Goal: Transaction & Acquisition: Purchase product/service

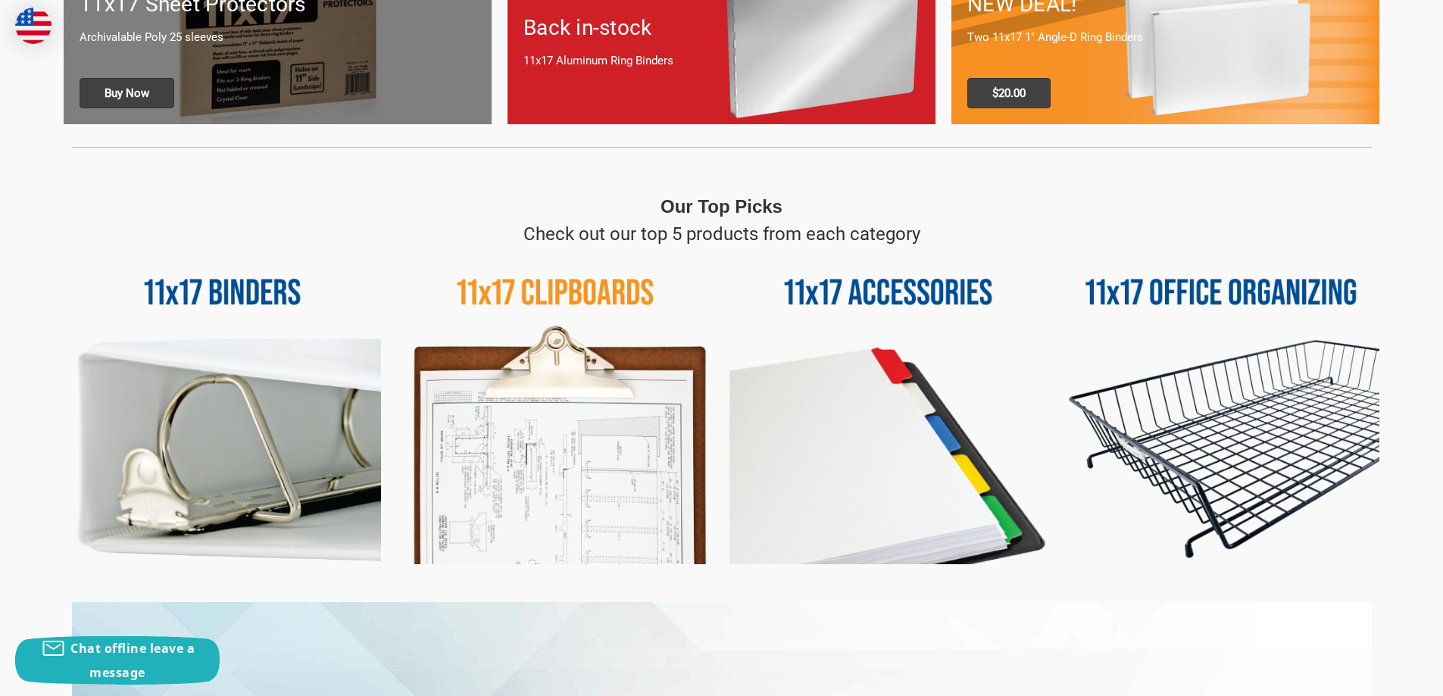
scroll to position [535, 0]
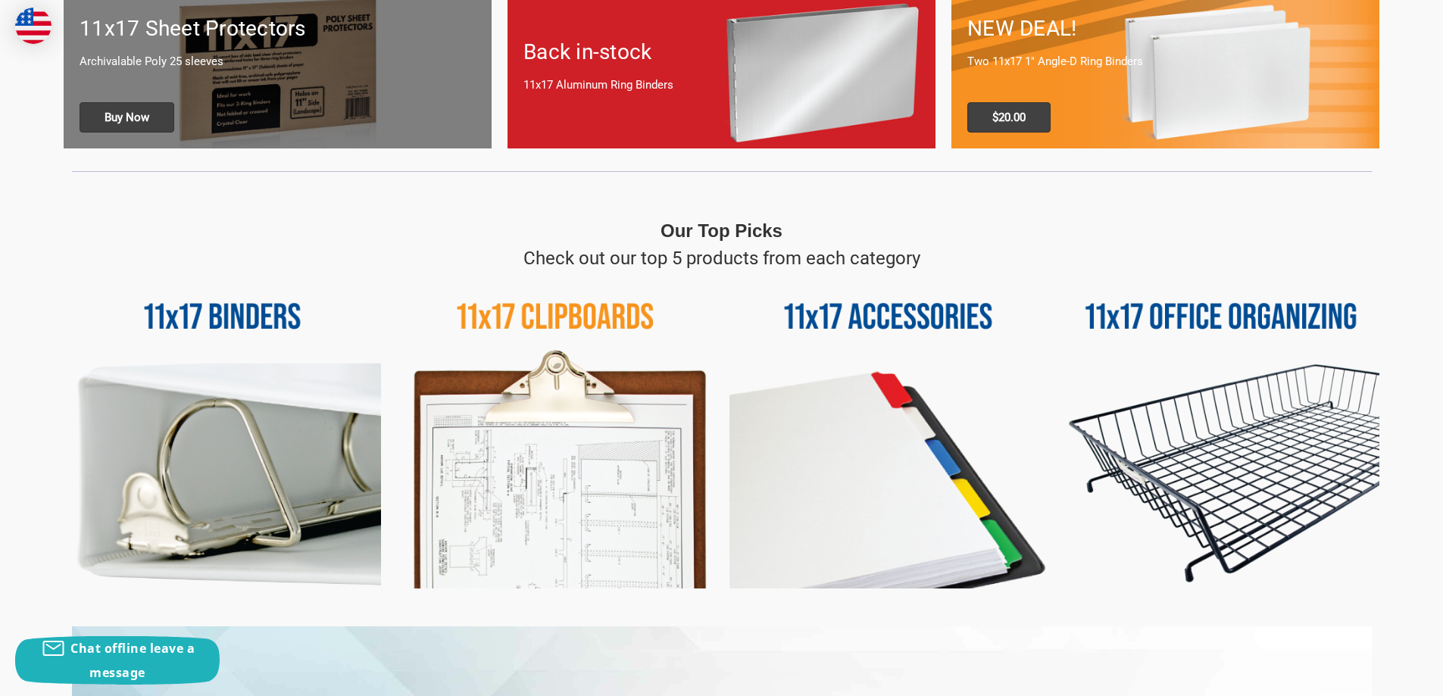
click at [907, 320] on img at bounding box center [887, 430] width 317 height 317
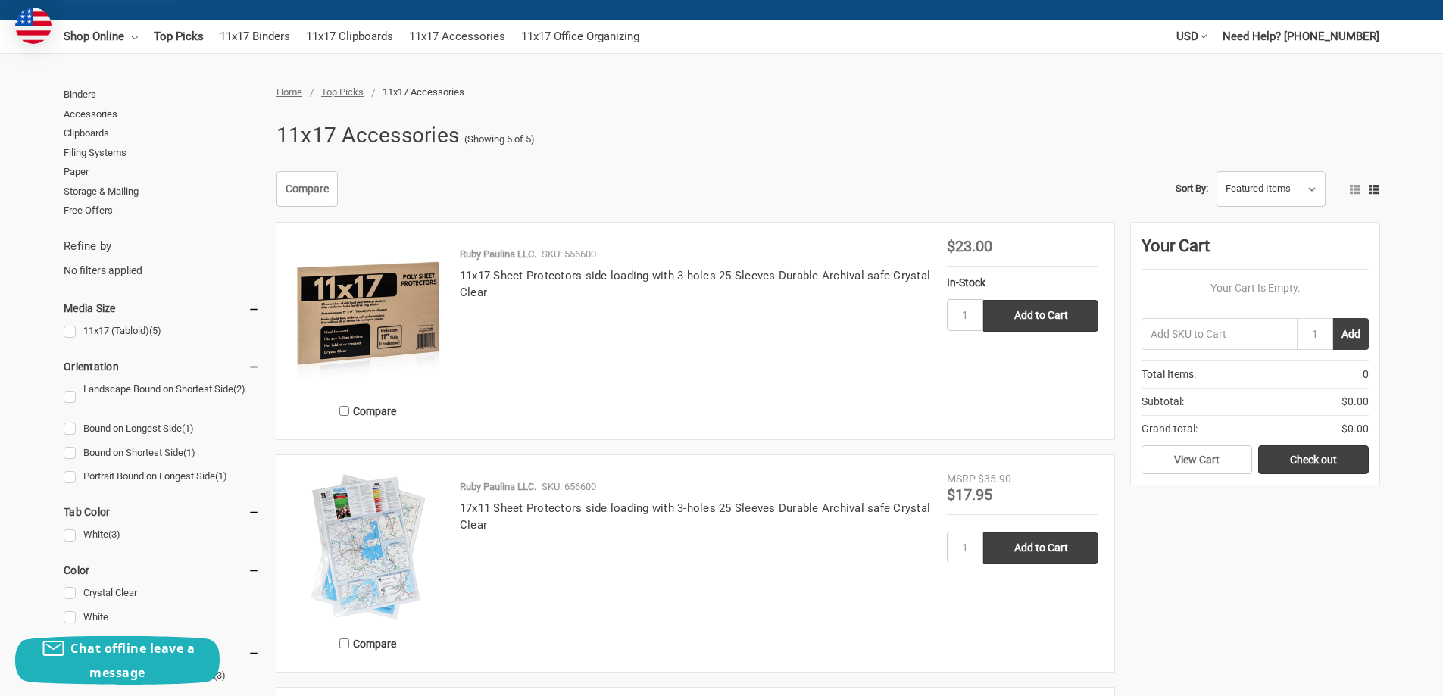
scroll to position [151, 0]
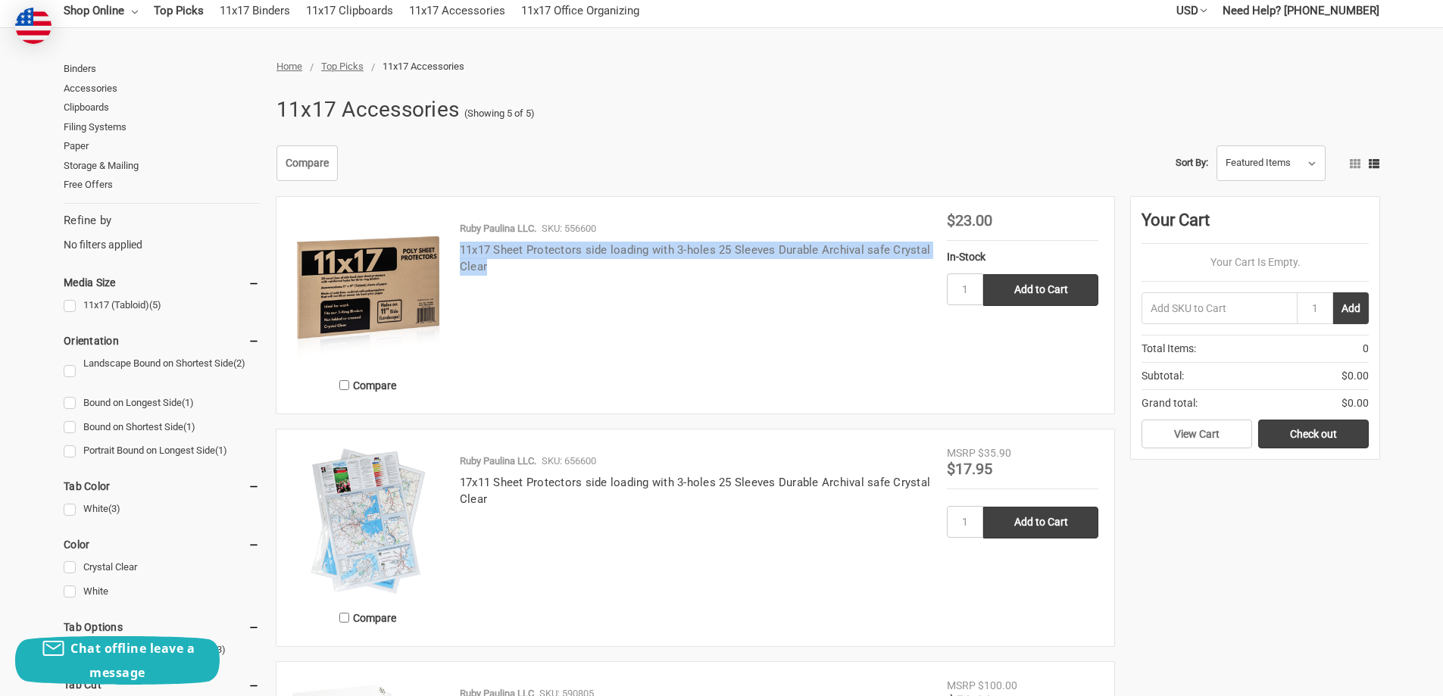
drag, startPoint x: 482, startPoint y: 267, endPoint x: 462, endPoint y: 250, distance: 26.9
click at [462, 250] on h4 "11x17 Sheet Protectors side loading with 3-holes 25 Sleeves Durable Archival sa…" at bounding box center [695, 259] width 471 height 34
copy link "11x17 Sheet Protectors side loading with 3-holes 25 Sleeves Durable Archival sa…"
